Goal: Task Accomplishment & Management: Use online tool/utility

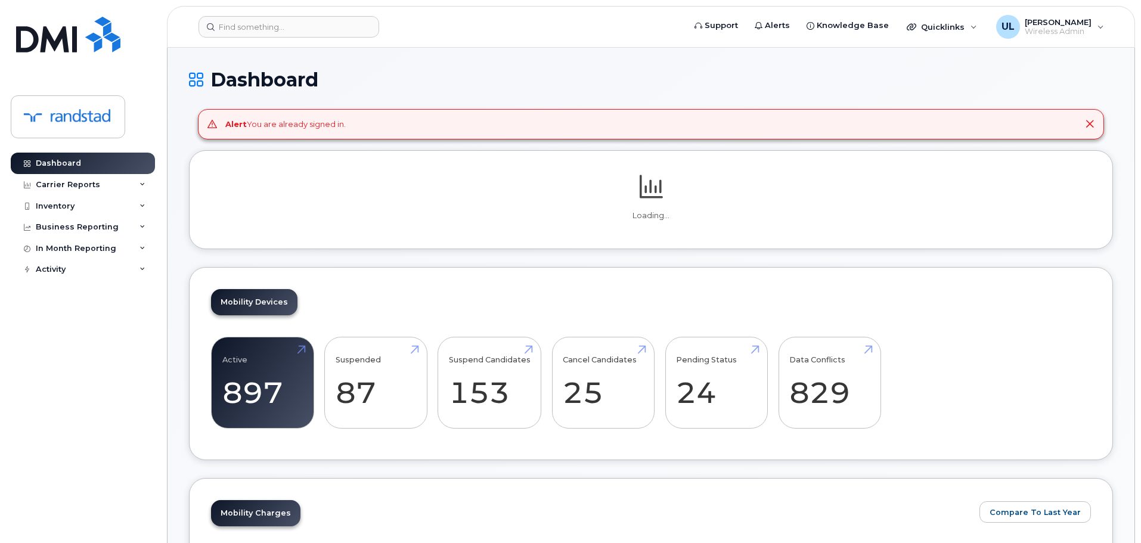
click at [247, 43] on header "Support Alerts Knowledge Base Quicklinks Suspend / Cancel Device Change SIM Car…" at bounding box center [651, 27] width 968 height 42
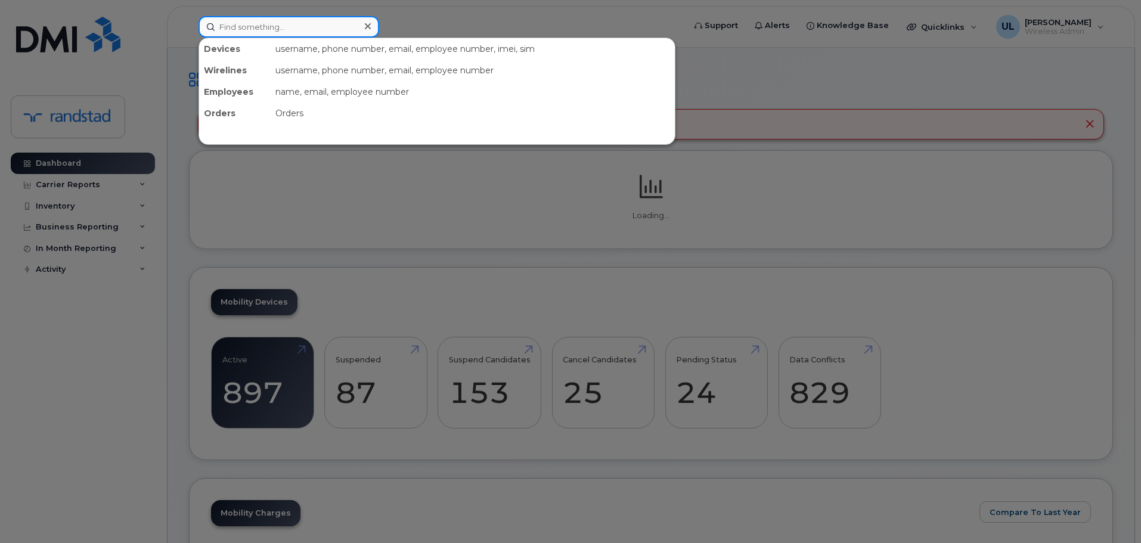
click at [243, 34] on input at bounding box center [288, 26] width 181 height 21
paste input "[PERSON_NAME]"
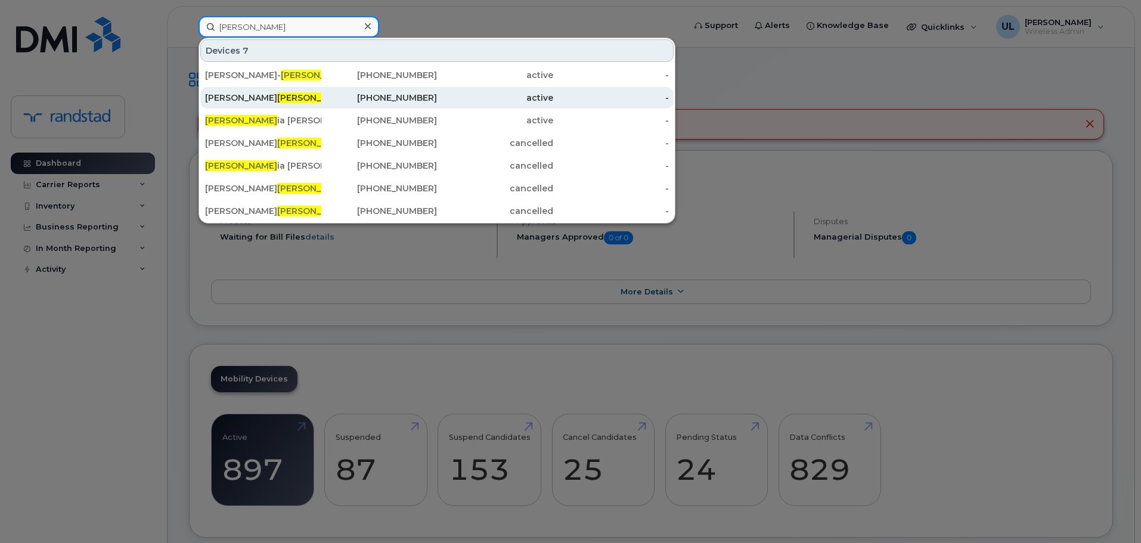
type input "[PERSON_NAME]"
click at [253, 103] on div "[PERSON_NAME][DATE]" at bounding box center [263, 98] width 116 height 12
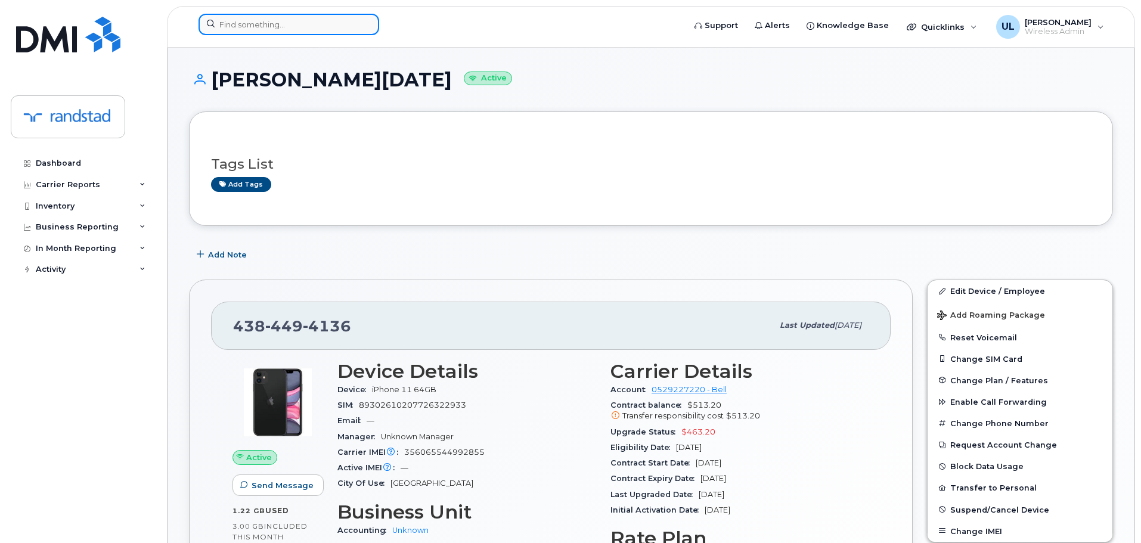
click at [299, 23] on input at bounding box center [288, 24] width 181 height 21
paste input "[PERSON_NAME]"
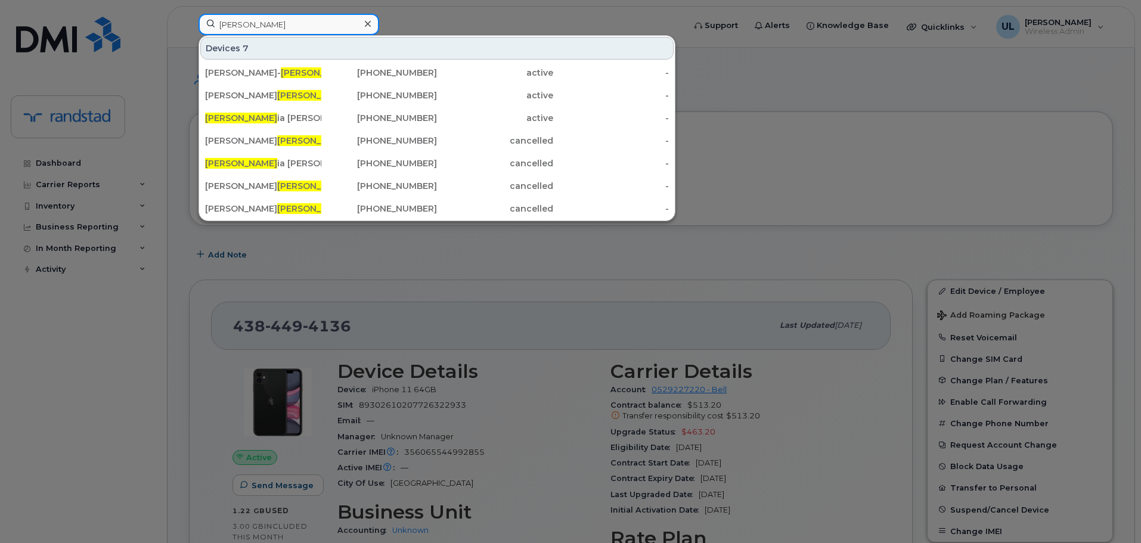
type input "[PERSON_NAME]"
click at [300, 308] on div at bounding box center [570, 271] width 1141 height 543
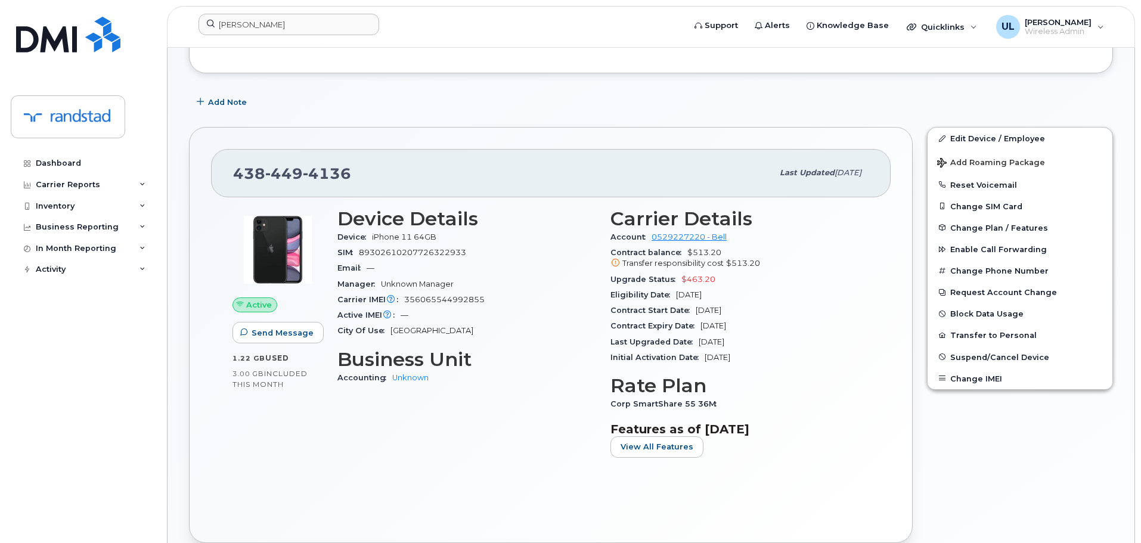
scroll to position [179, 0]
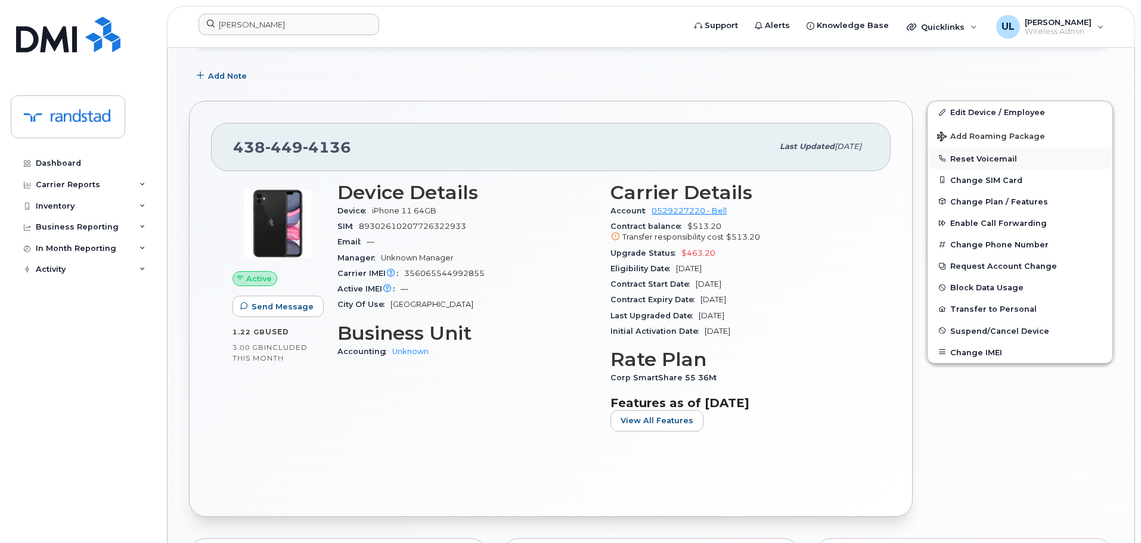
click at [993, 162] on button "Reset Voicemail" at bounding box center [1019, 158] width 185 height 21
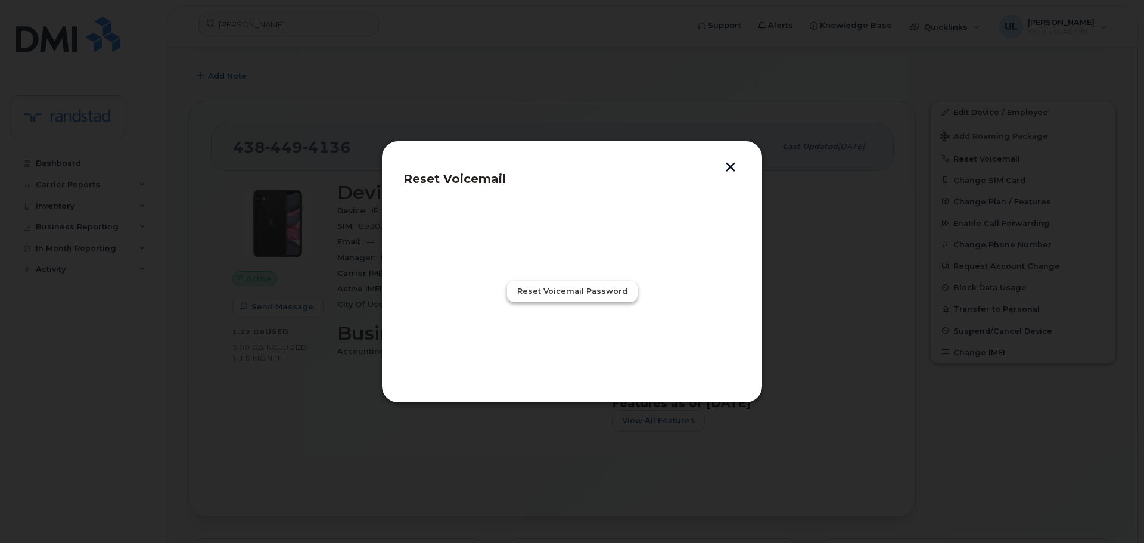
click at [580, 283] on button "Reset Voicemail Password" at bounding box center [572, 291] width 131 height 21
click at [578, 327] on div "success The request was successfully sent Close" at bounding box center [572, 306] width 129 height 98
click at [581, 335] on button "Close" at bounding box center [572, 343] width 43 height 21
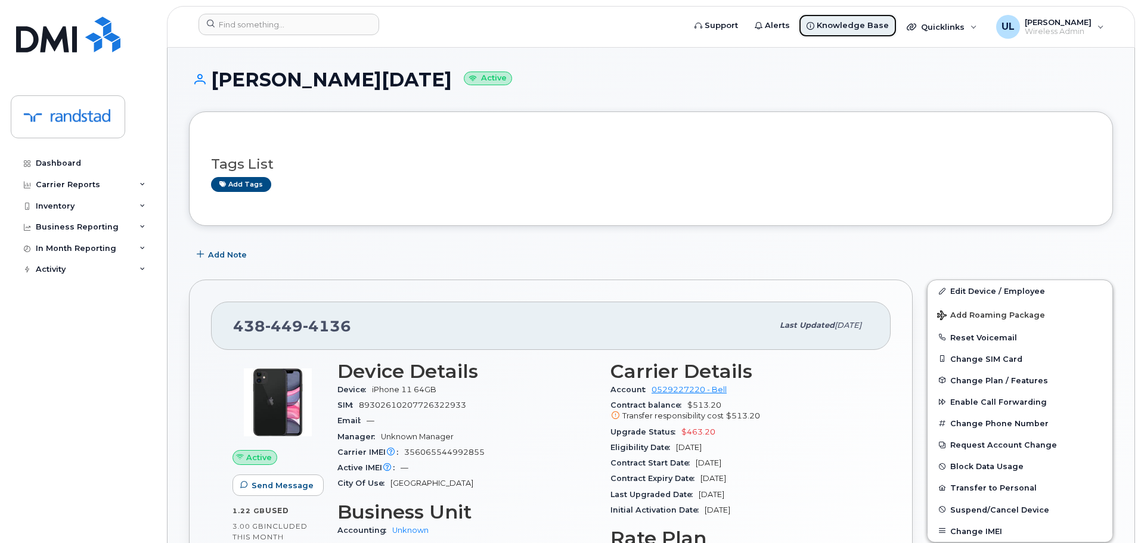
click at [831, 31] on span "Knowledge Base" at bounding box center [853, 26] width 72 height 12
